Goal: Find specific page/section: Find specific page/section

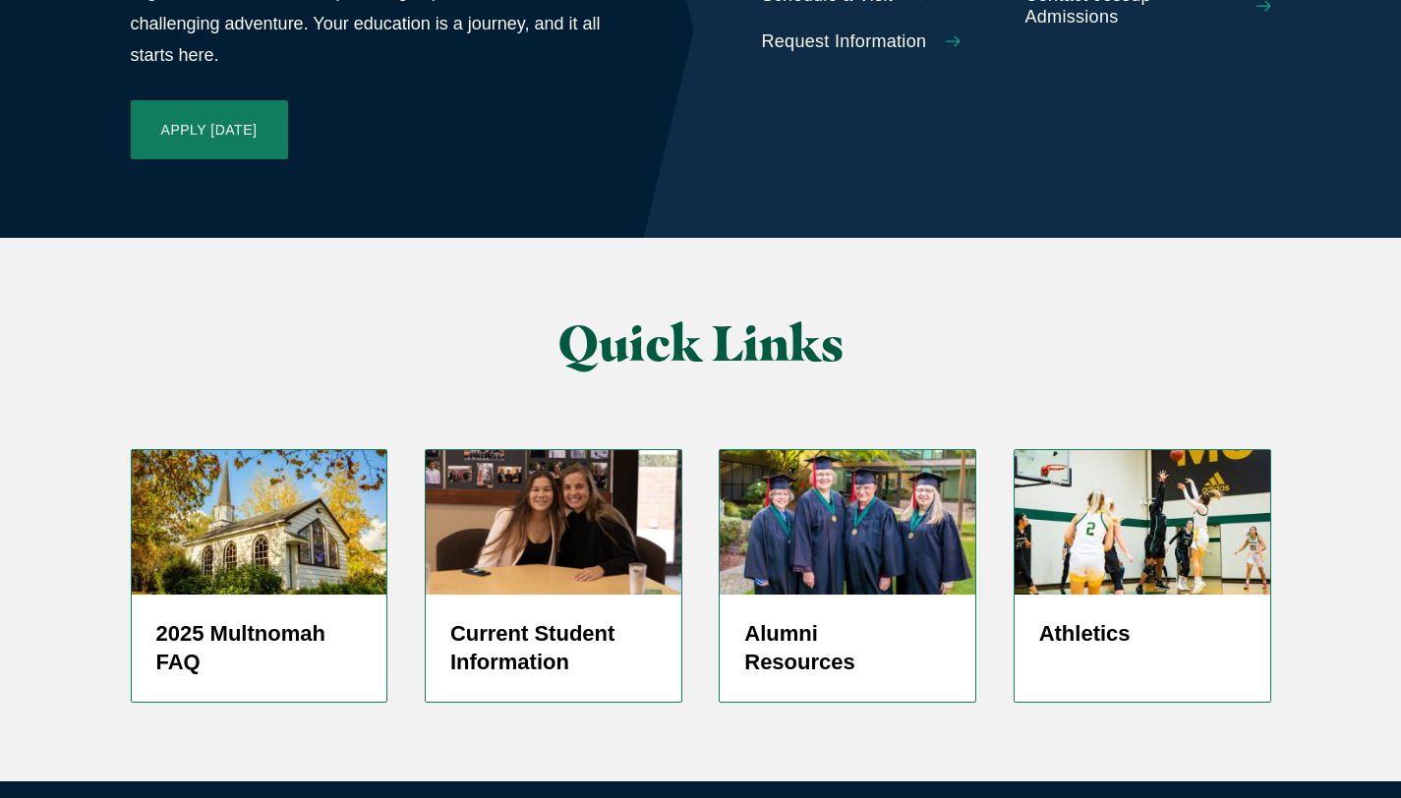
scroll to position [4774, 0]
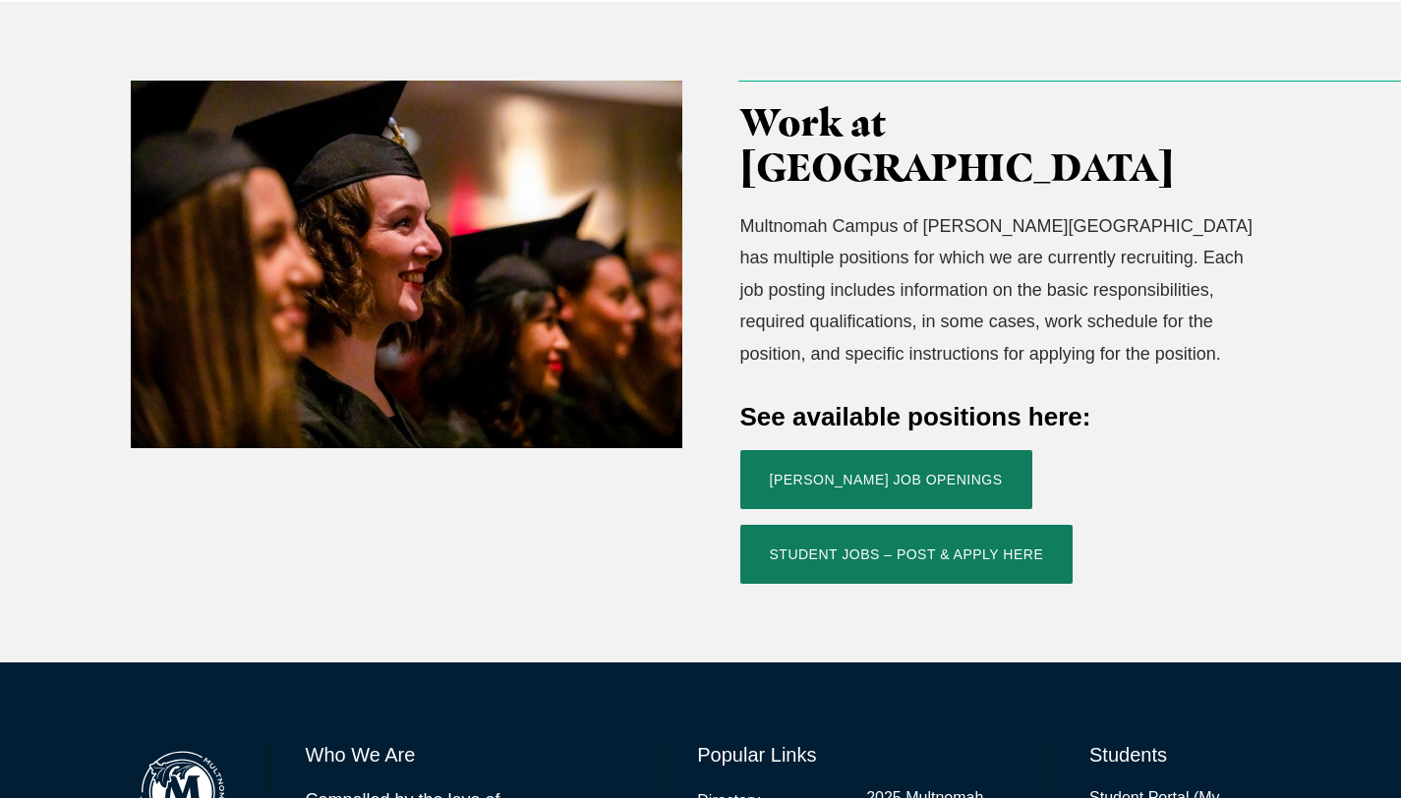
scroll to position [599, 0]
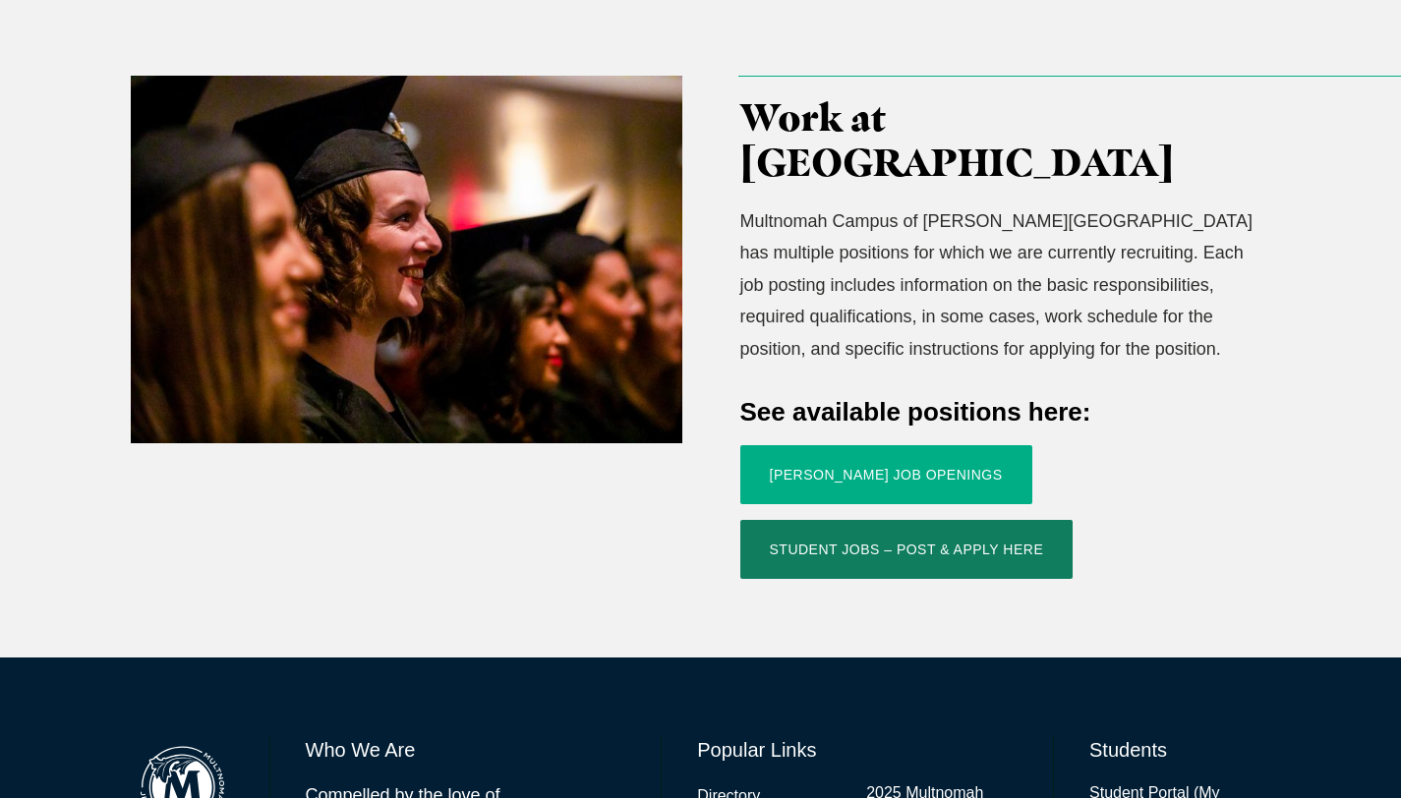
click at [814, 445] on link "Jessup Job Openings" at bounding box center [886, 474] width 292 height 59
